Goal: Transaction & Acquisition: Subscribe to service/newsletter

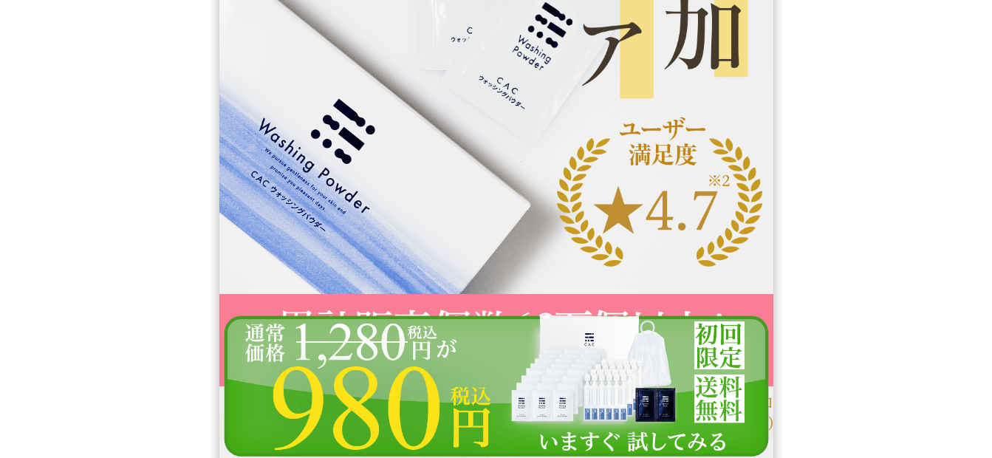
scroll to position [517, 0]
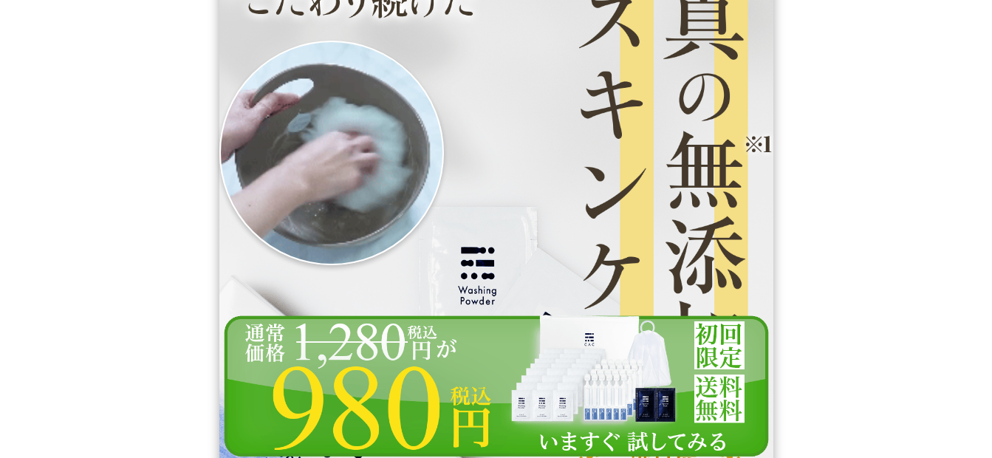
scroll to position [0, 0]
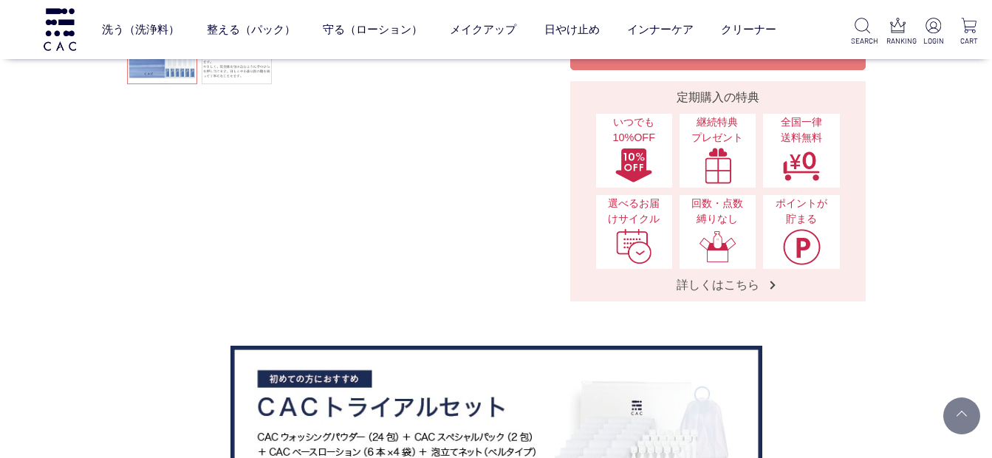
scroll to position [369, 0]
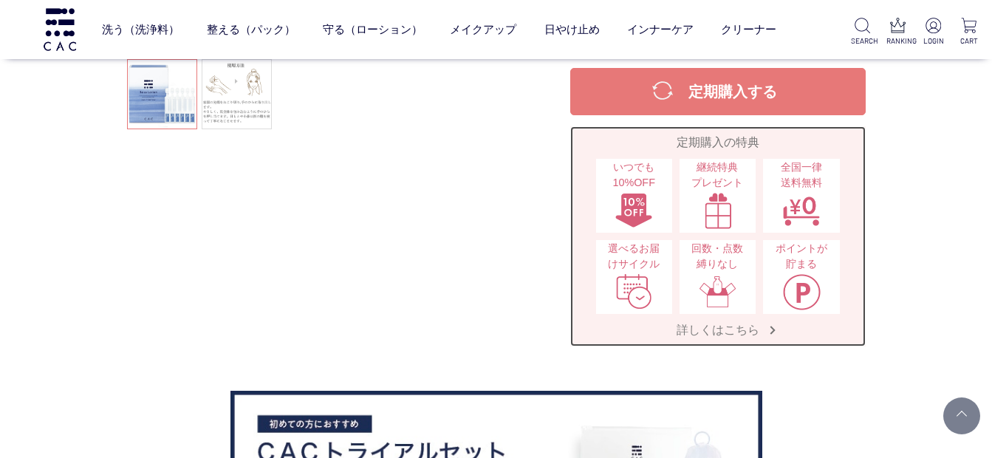
click at [723, 327] on span "詳しくはこちら" at bounding box center [718, 330] width 112 height 16
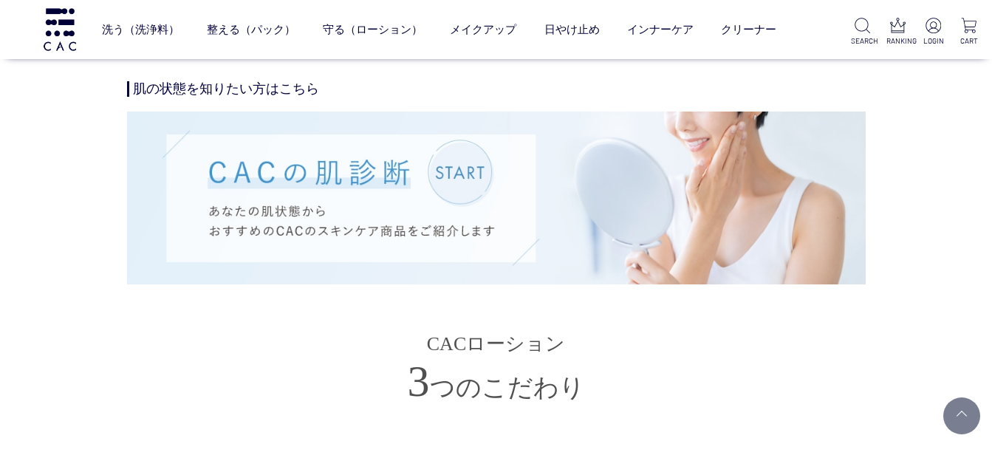
scroll to position [3325, 0]
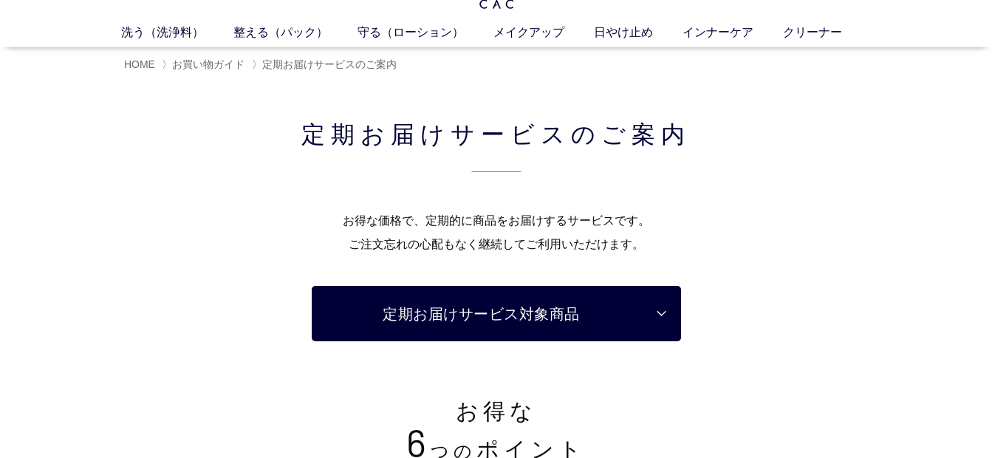
scroll to position [74, 0]
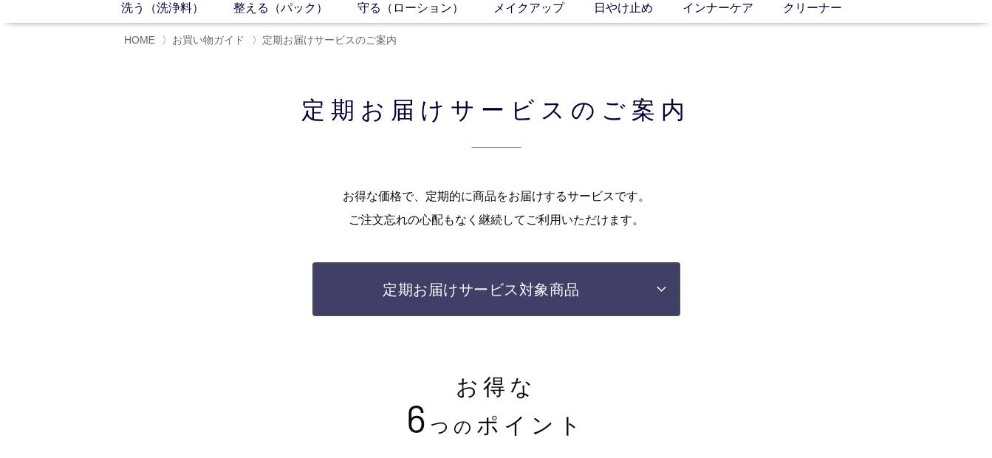
click at [655, 290] on link "定期お届けサービス対象商品" at bounding box center [496, 289] width 369 height 55
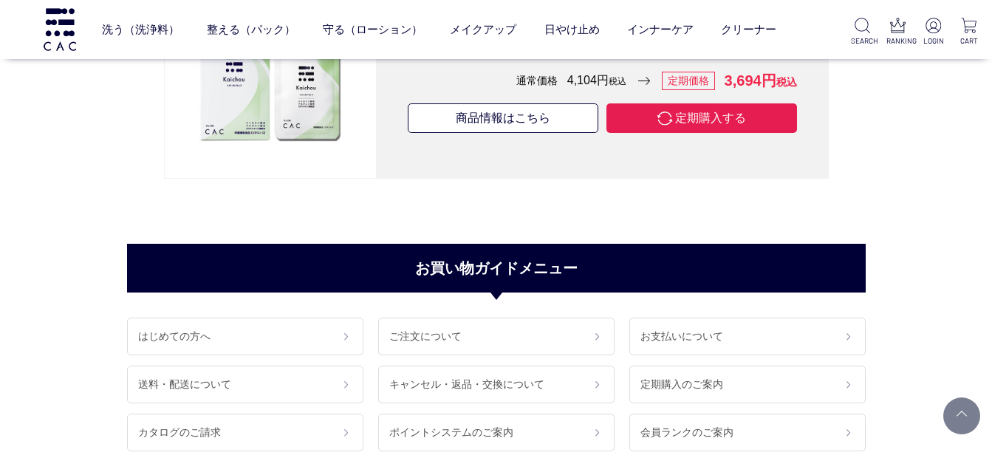
scroll to position [11876, 0]
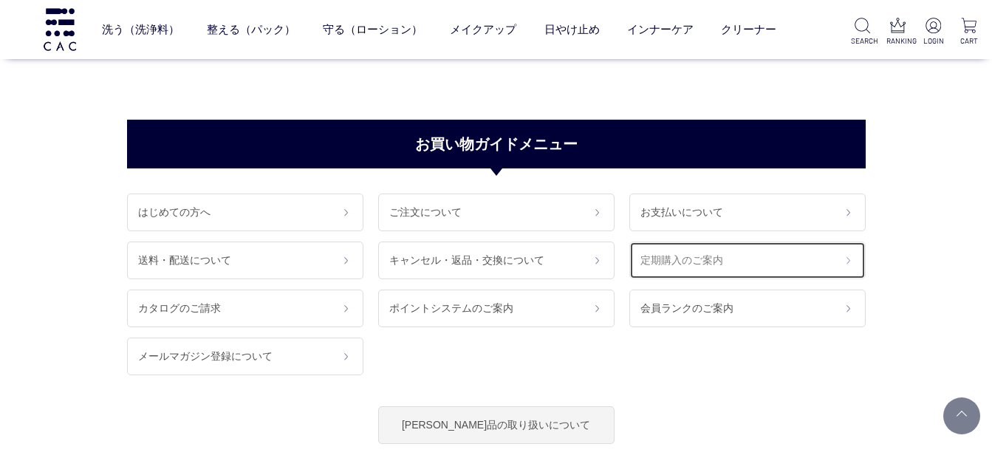
click at [707, 262] on link "定期購入のご案内" at bounding box center [747, 261] width 236 height 38
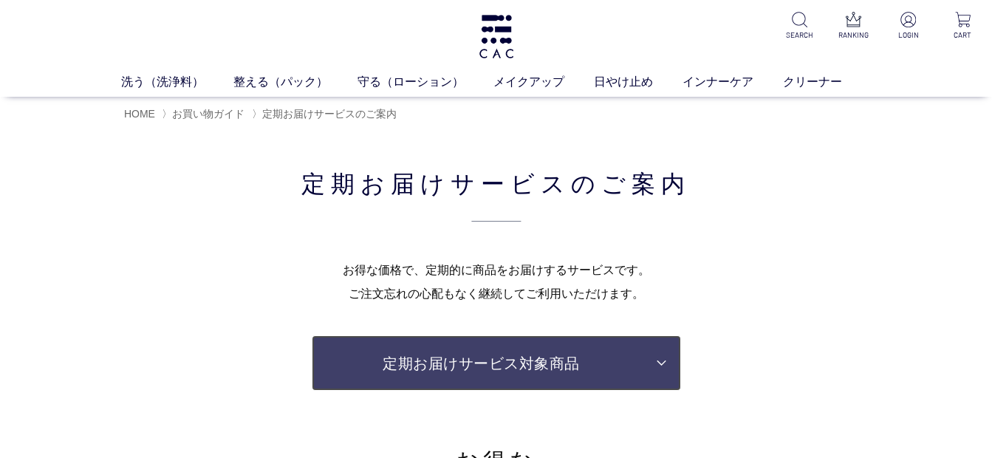
click at [579, 358] on link "定期お届けサービス対象商品" at bounding box center [496, 362] width 369 height 55
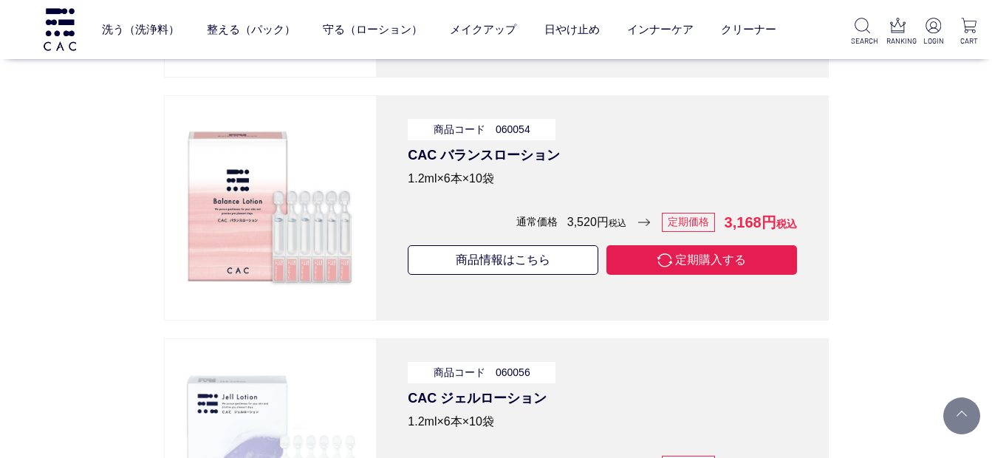
scroll to position [8329, 0]
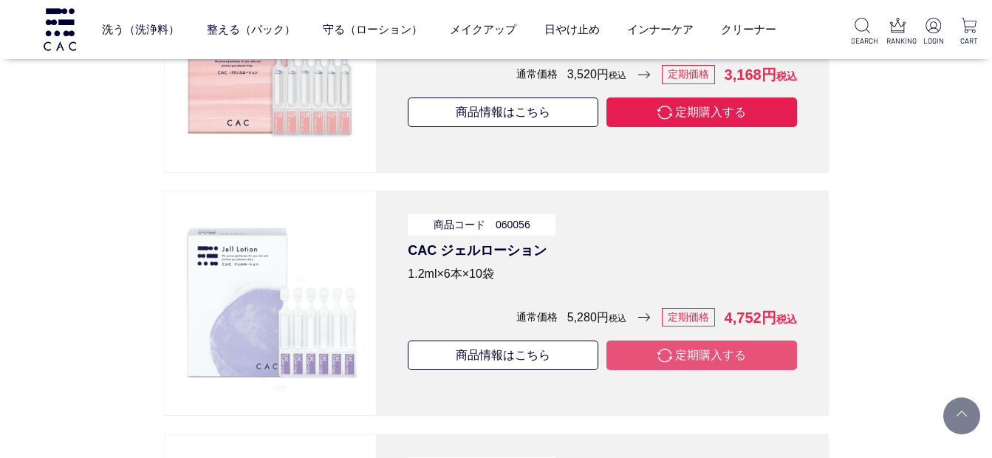
click at [739, 355] on button "定期購入する" at bounding box center [702, 356] width 191 height 30
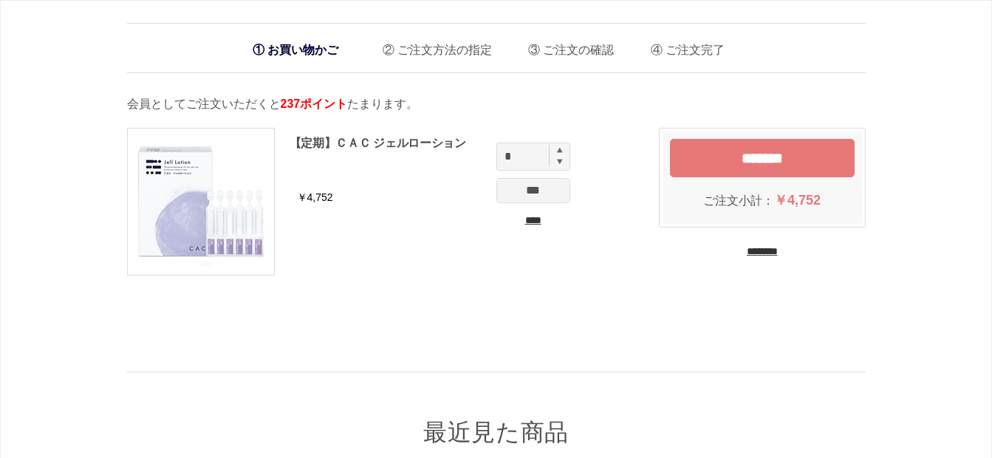
click at [560, 153] on img at bounding box center [560, 150] width 6 height 6
type input "*"
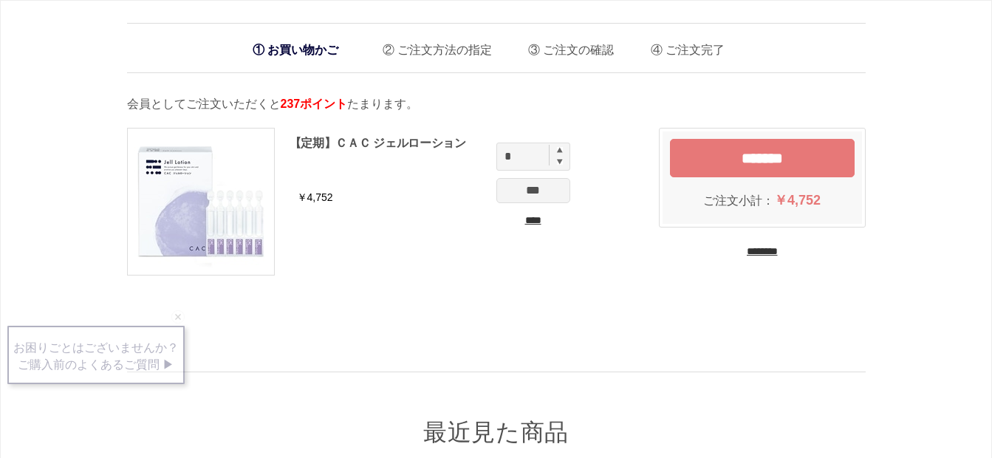
click at [759, 250] on input "********" at bounding box center [762, 252] width 31 height 14
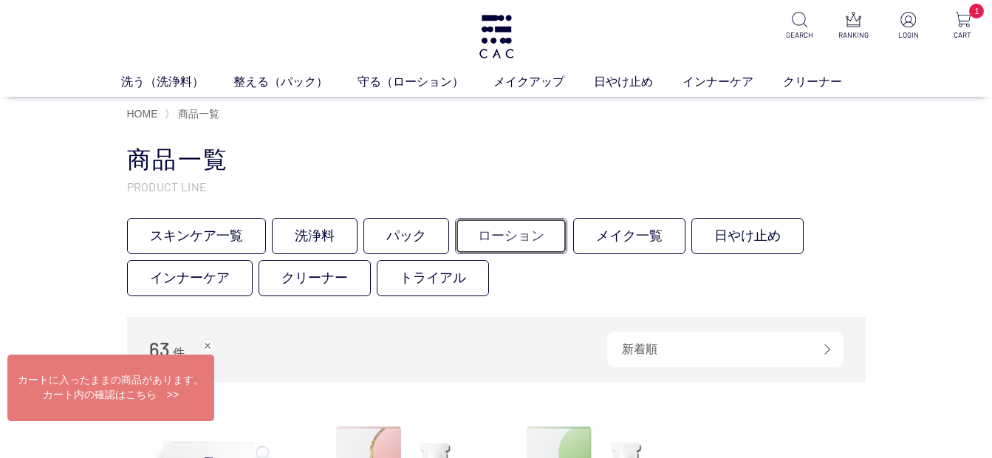
click at [487, 236] on link "ローション" at bounding box center [511, 236] width 112 height 36
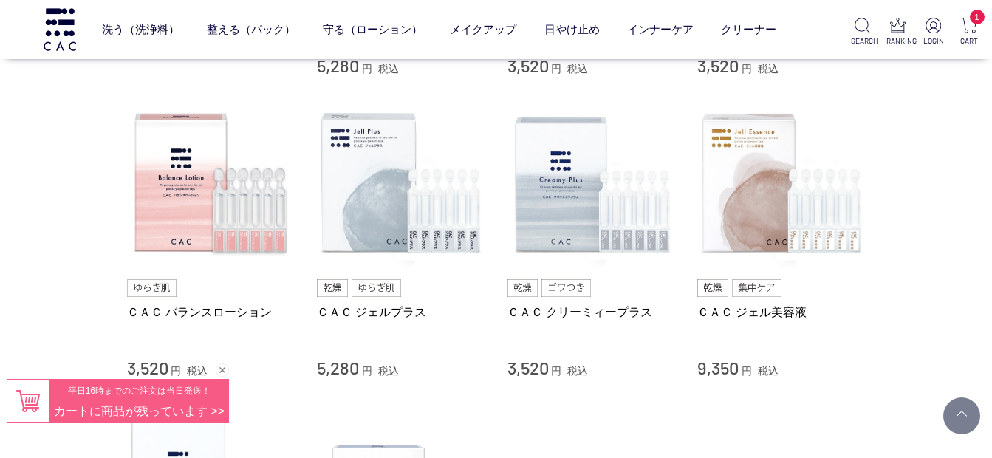
scroll to position [591, 0]
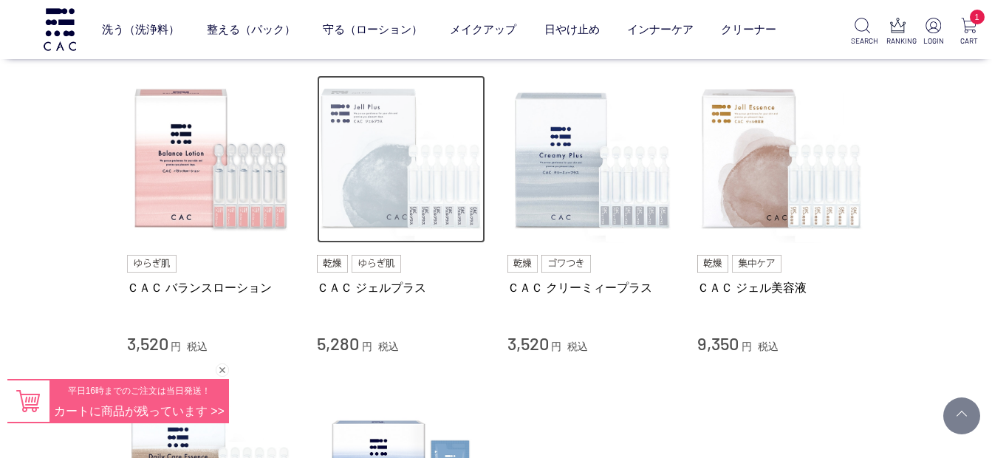
click at [378, 208] on img at bounding box center [401, 159] width 168 height 168
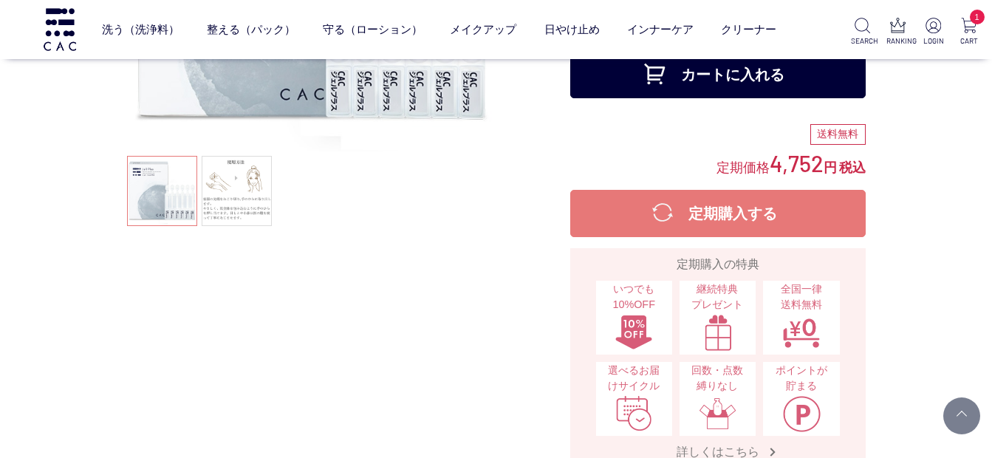
scroll to position [296, 0]
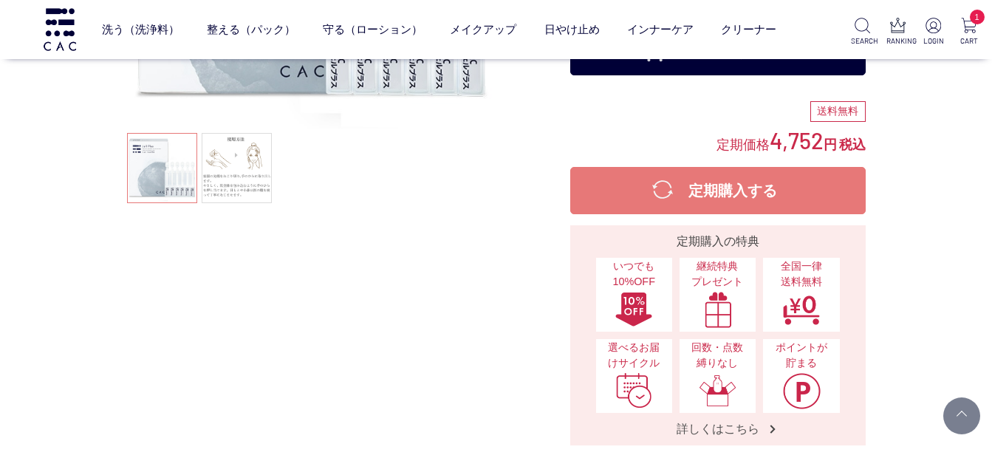
click at [740, 191] on button "定期購入する" at bounding box center [718, 190] width 296 height 47
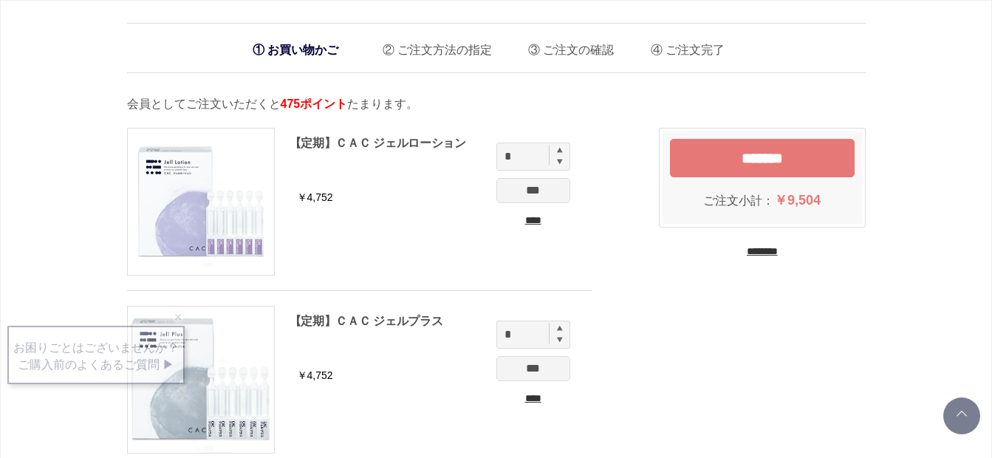
click at [560, 150] on img at bounding box center [560, 150] width 6 height 6
type input "*"
click at [770, 153] on input "*******" at bounding box center [762, 158] width 185 height 38
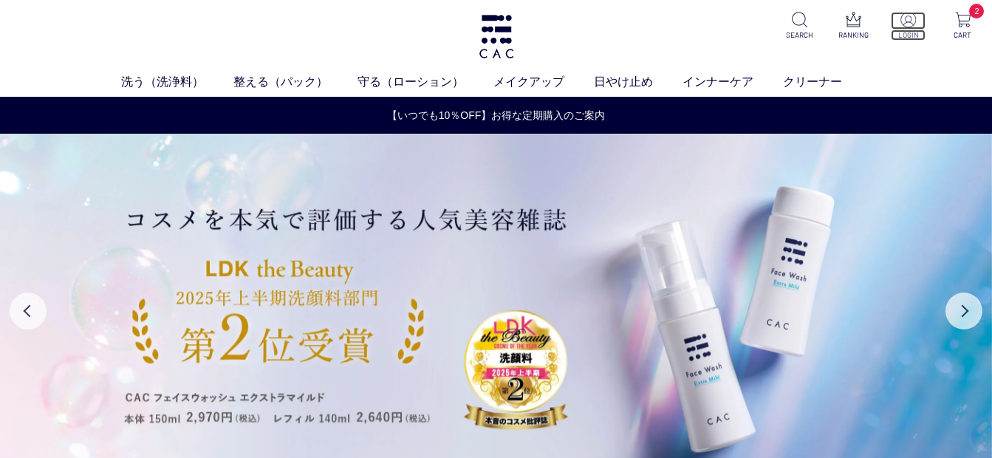
click at [909, 18] on img at bounding box center [909, 20] width 16 height 16
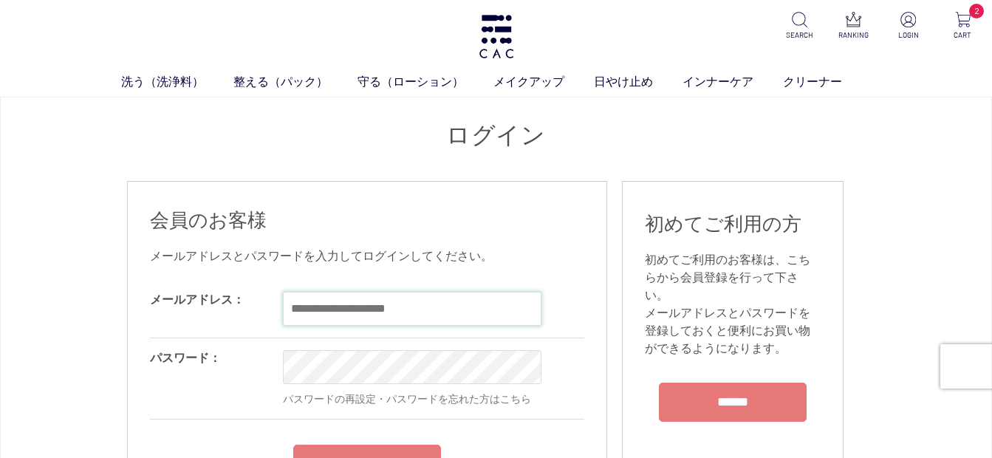
click at [306, 311] on input "email" at bounding box center [412, 309] width 259 height 34
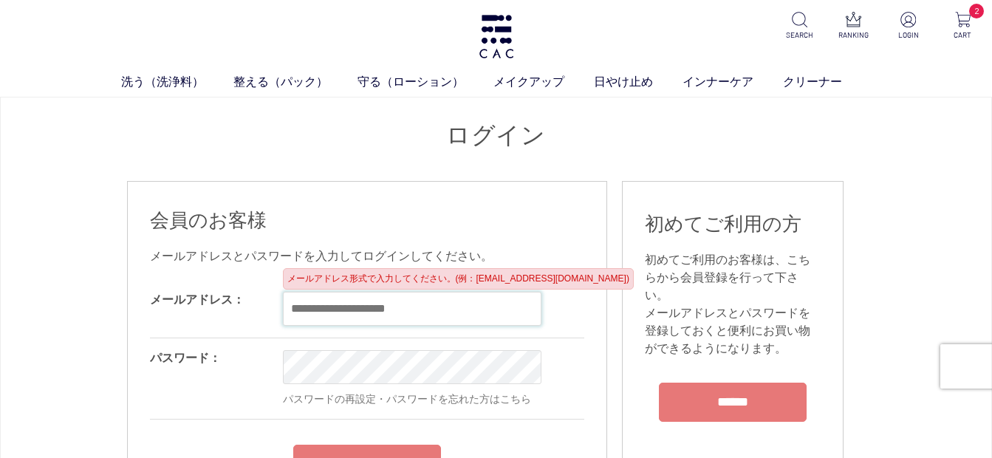
type input "**********"
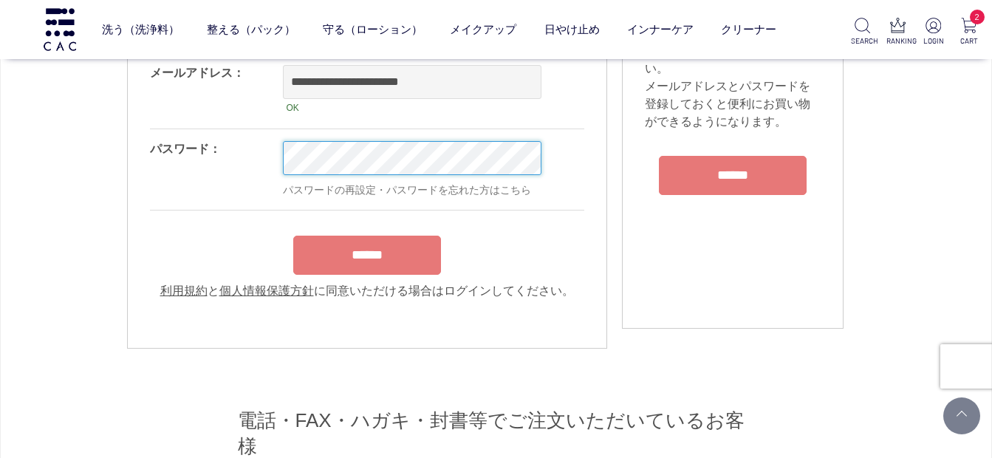
scroll to position [148, 0]
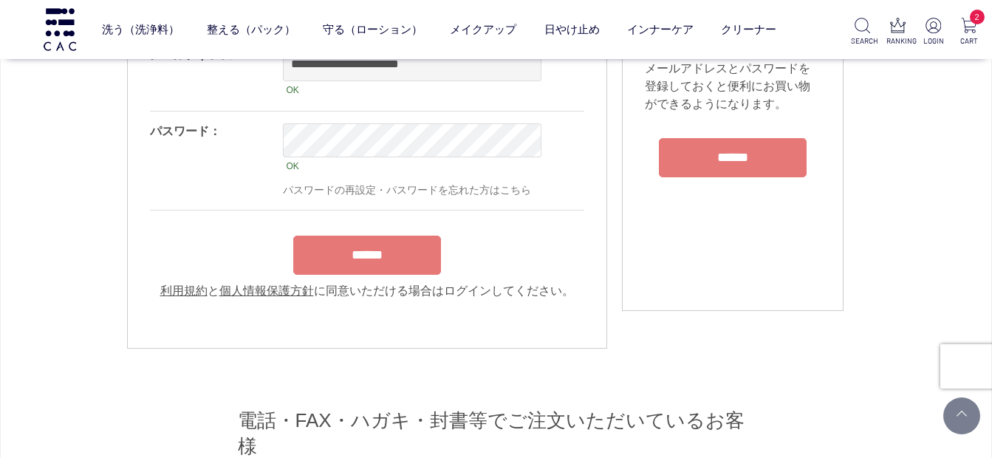
click at [372, 239] on div "******" at bounding box center [367, 251] width 434 height 47
click at [367, 262] on input "******" at bounding box center [367, 255] width 148 height 39
